Goal: Find specific page/section: Find specific page/section

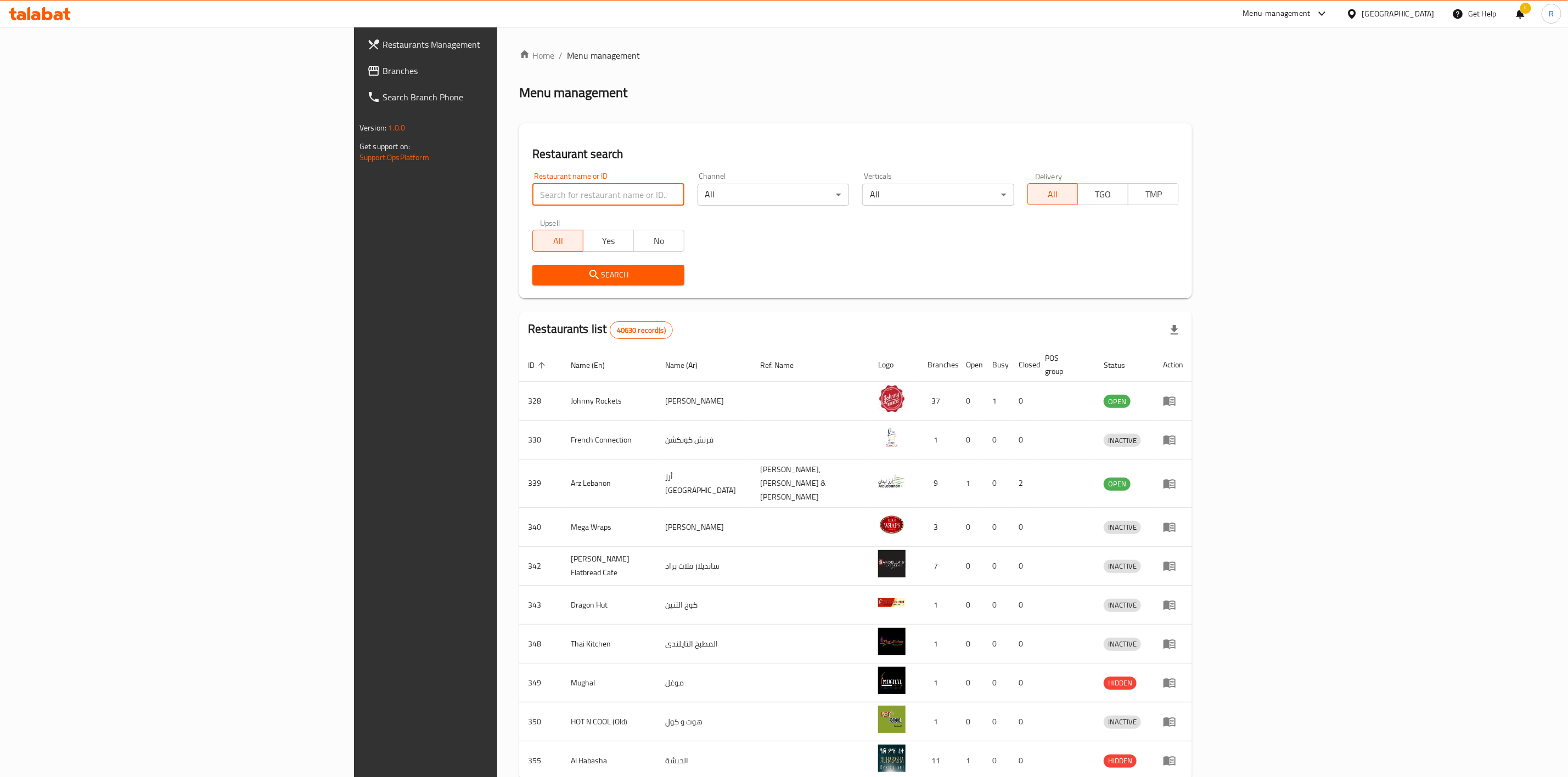
click at [533, 196] on input "search" at bounding box center [608, 194] width 152 height 22
type input "everyday roastery"
click at [588, 276] on icon "submit" at bounding box center [594, 274] width 13 height 13
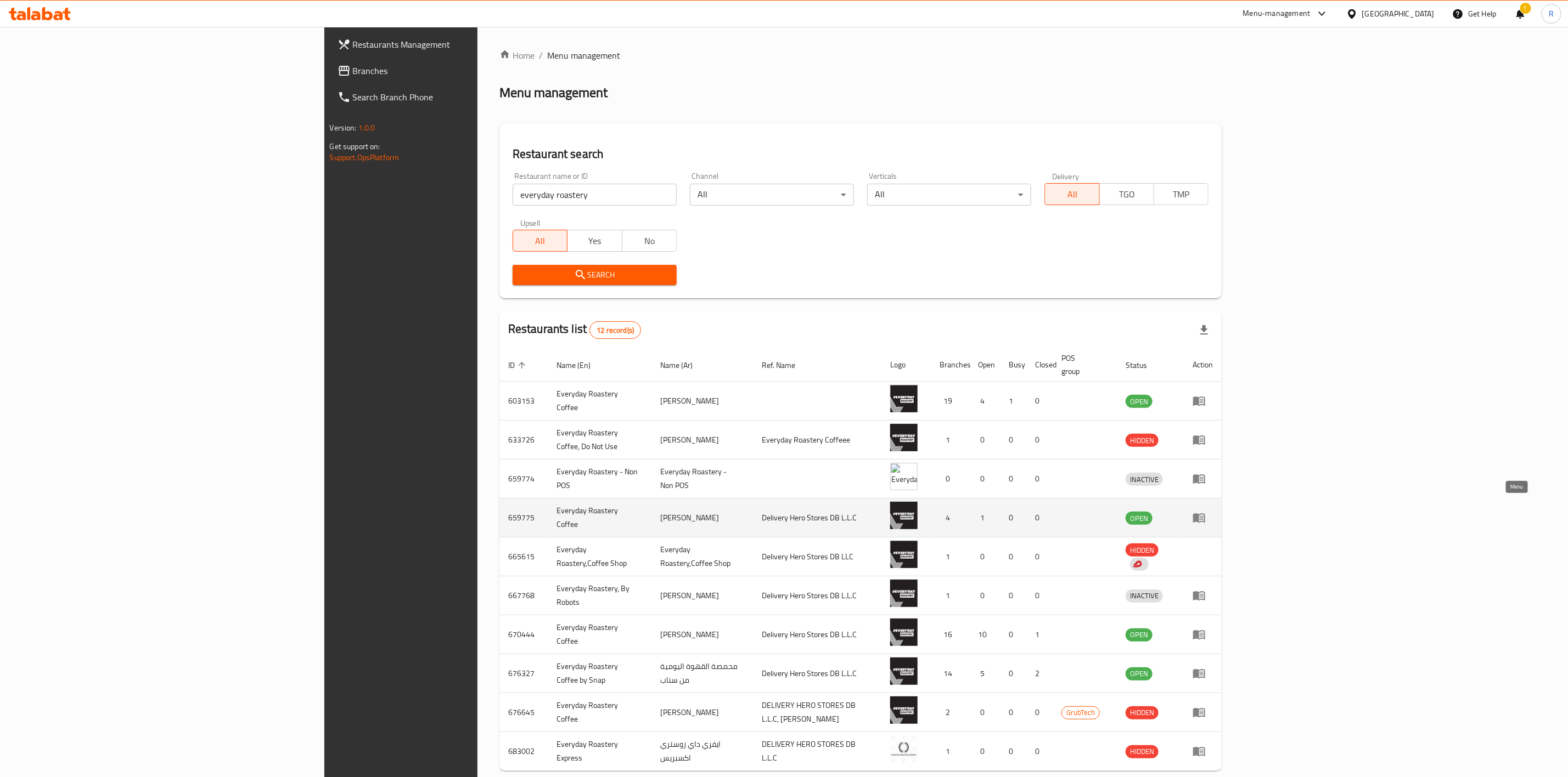
click at [1205, 514] on icon "enhanced table" at bounding box center [1198, 518] width 12 height 10
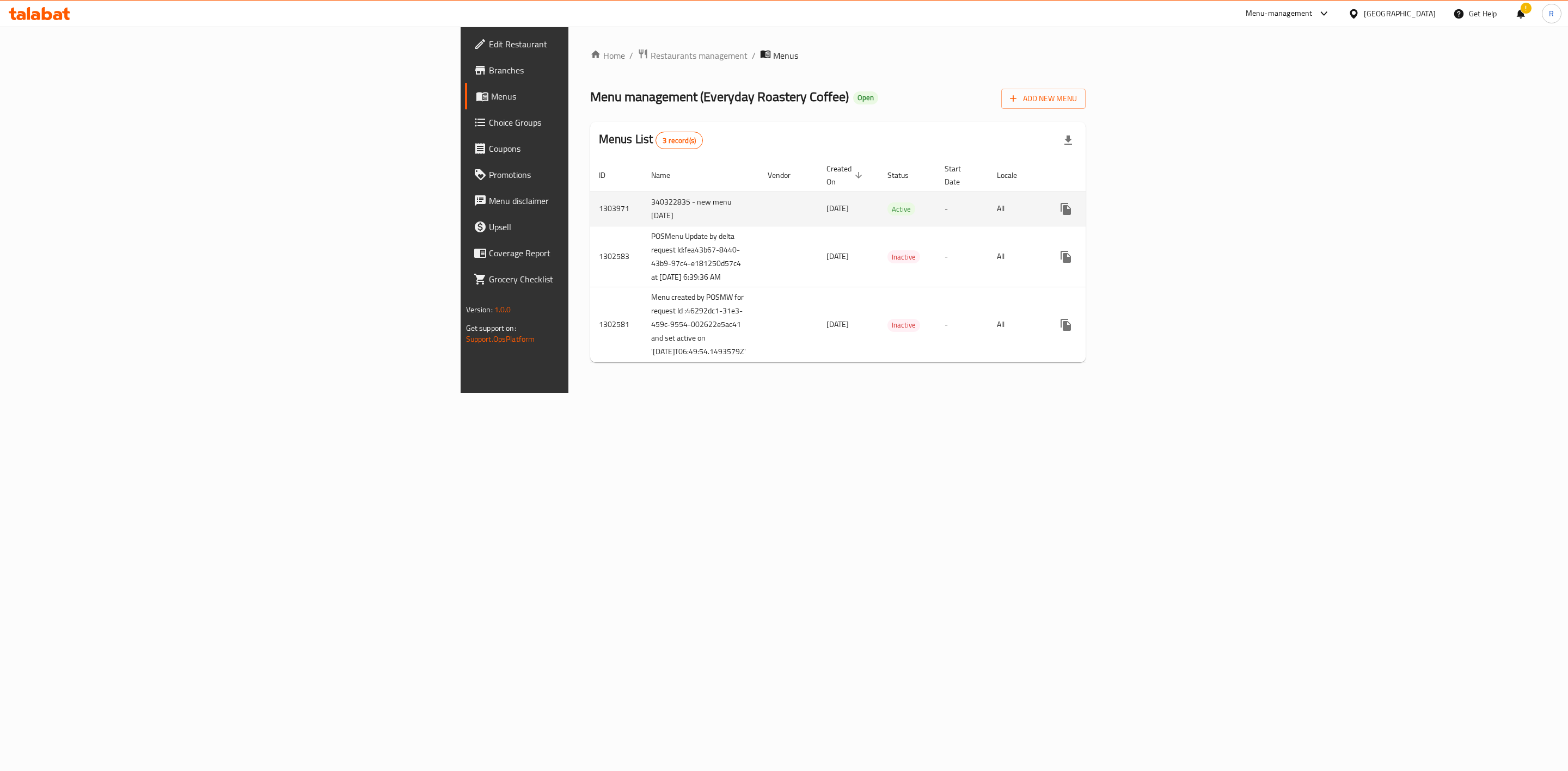
click at [988, 193] on td "-" at bounding box center [962, 209] width 52 height 34
click at [1151, 202] on icon "enhanced table" at bounding box center [1144, 209] width 13 height 13
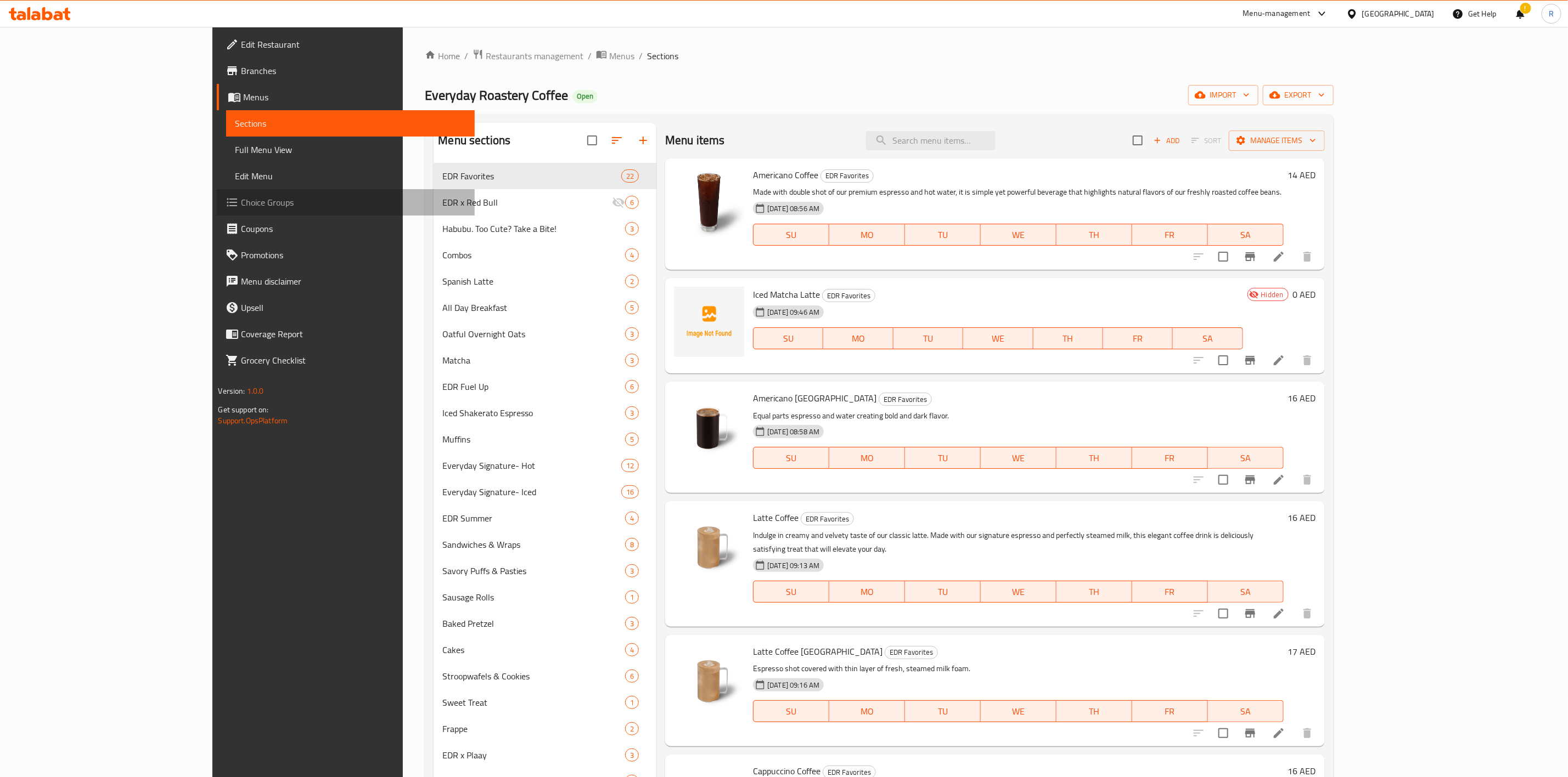
click at [241, 198] on span "Choice Groups" at bounding box center [353, 202] width 224 height 13
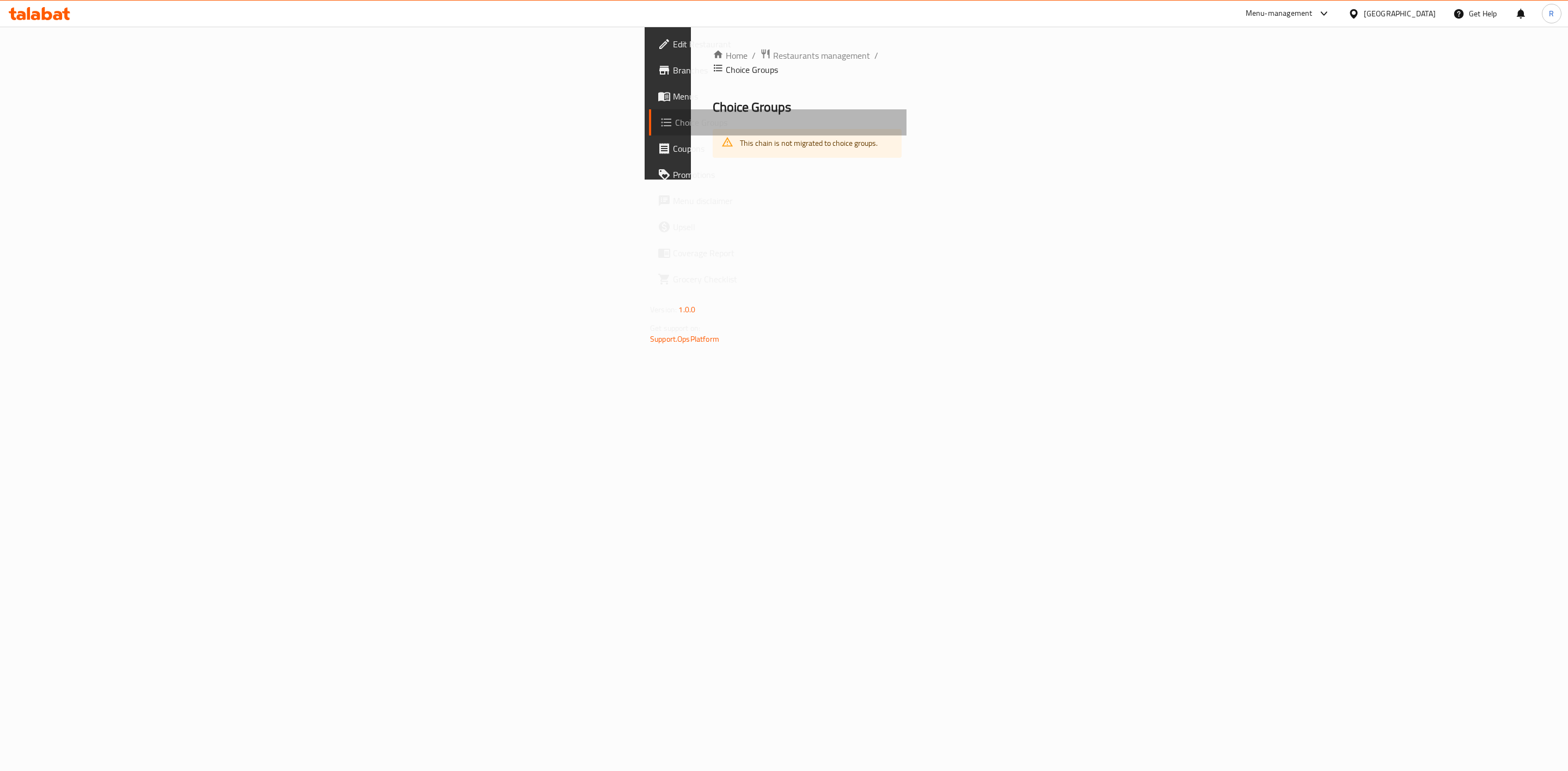
click at [675, 116] on span "Choice Groups" at bounding box center [786, 122] width 222 height 13
click at [773, 49] on span "Restaurants management" at bounding box center [821, 55] width 97 height 13
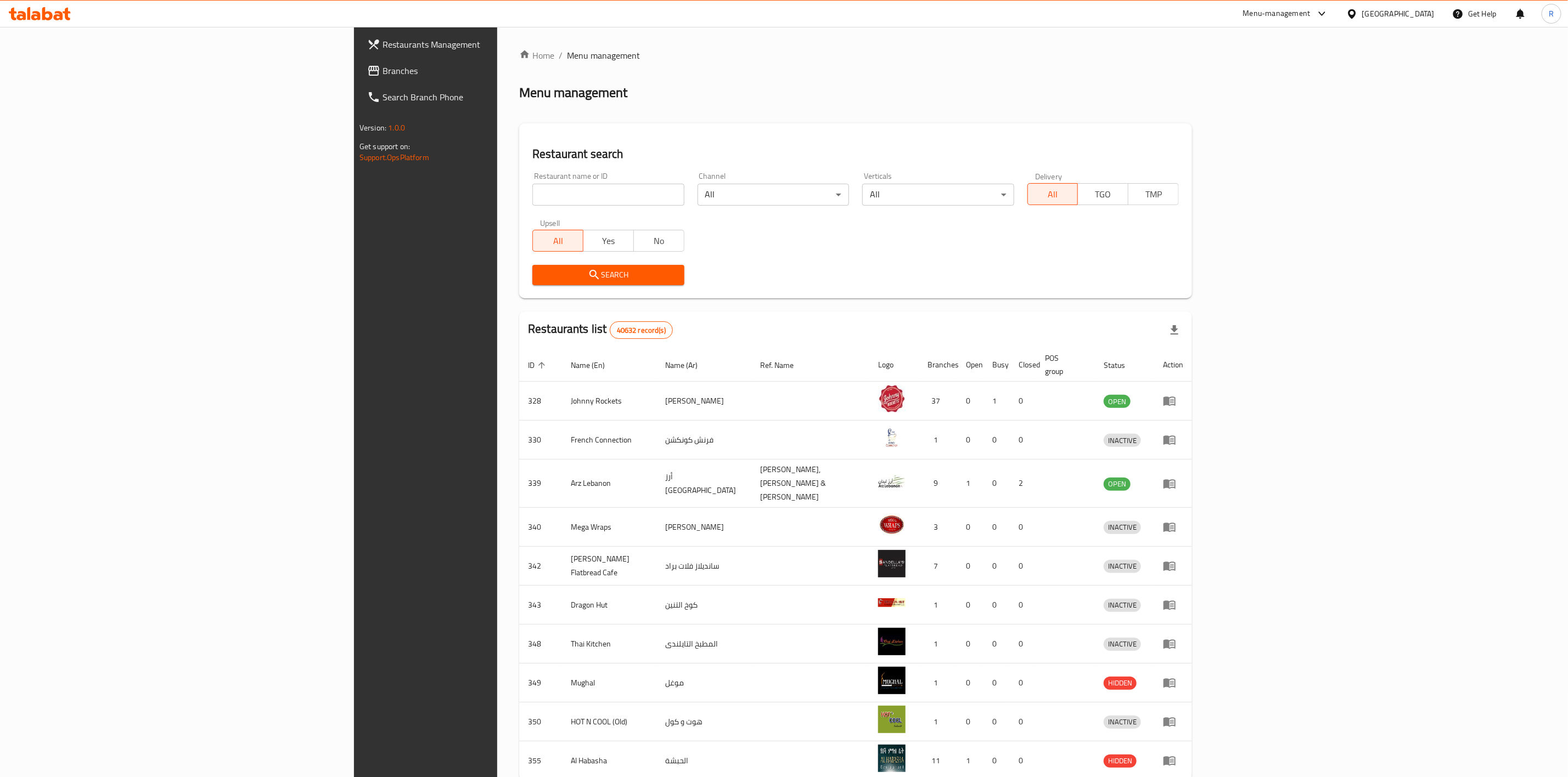
click at [533, 194] on input "search" at bounding box center [608, 194] width 152 height 22
type input "everyday roastery"
click button "Search" at bounding box center [608, 274] width 152 height 20
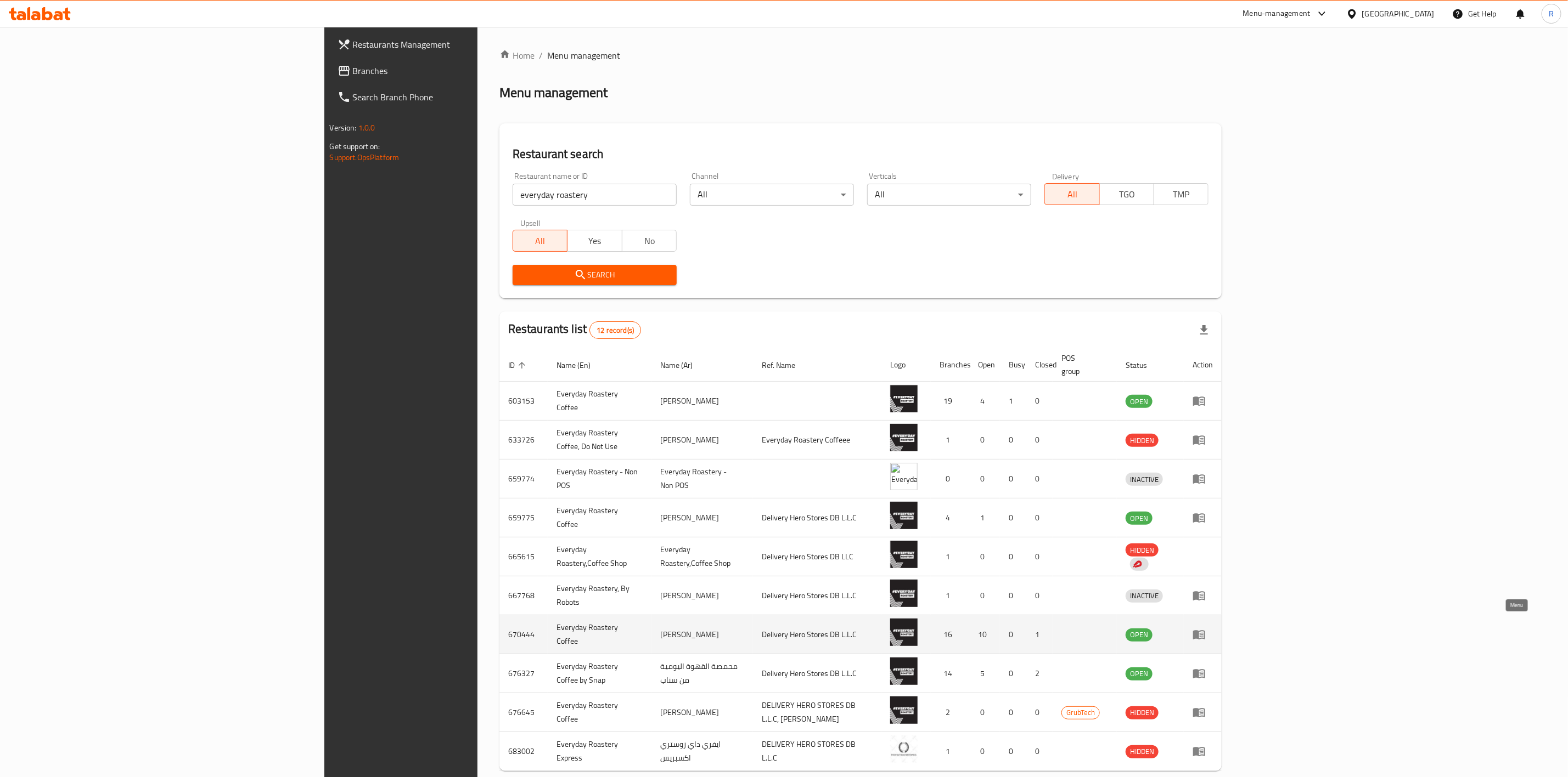
click at [1205, 631] on icon "enhanced table" at bounding box center [1198, 636] width 12 height 10
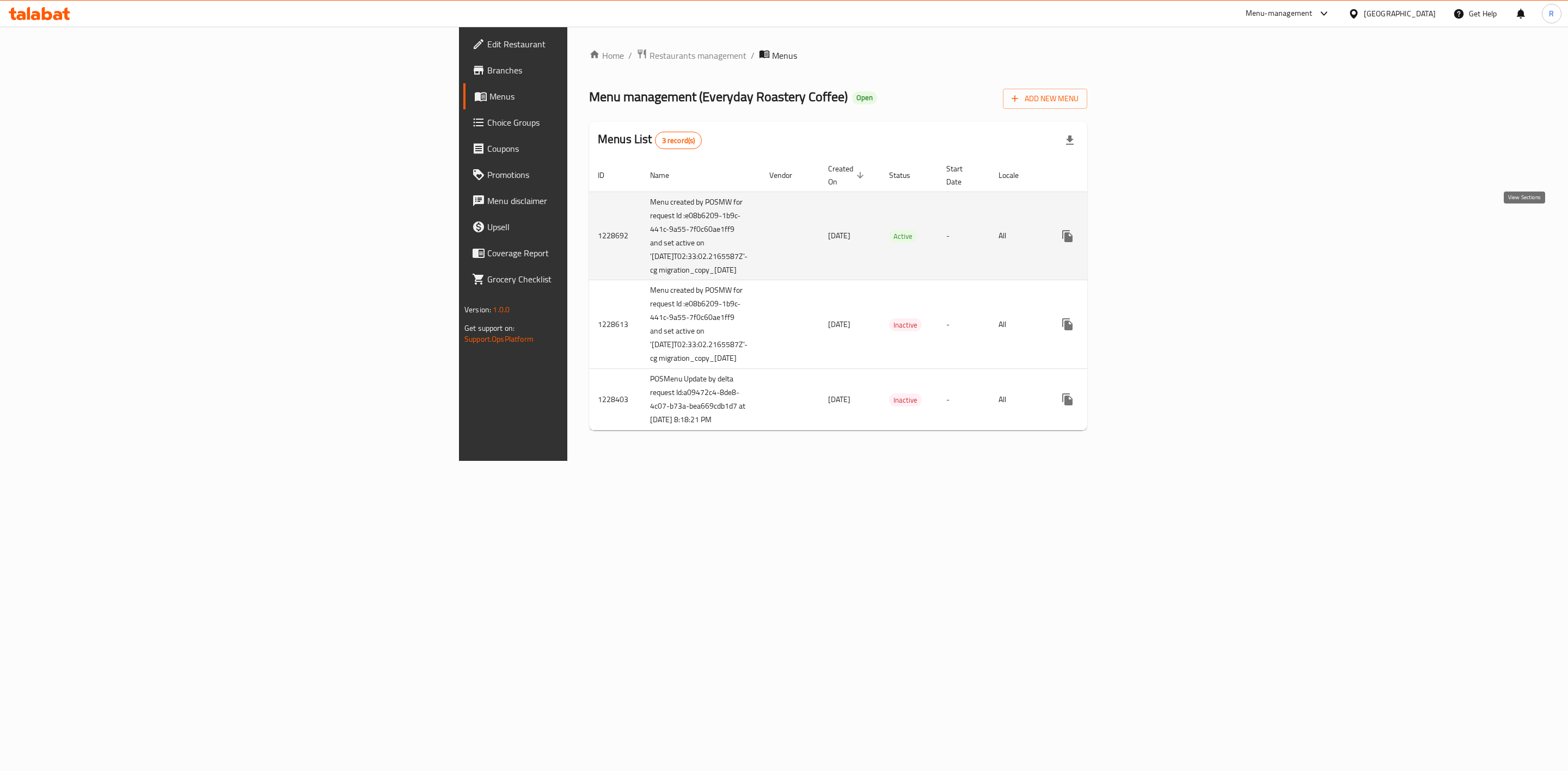
click at [1153, 230] on icon "enhanced table" at bounding box center [1146, 236] width 13 height 13
